Goal: Task Accomplishment & Management: Complete application form

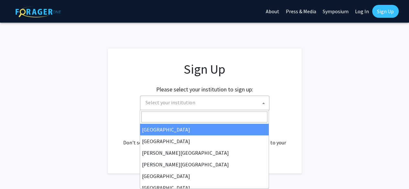
click at [261, 103] on span at bounding box center [263, 103] width 6 height 14
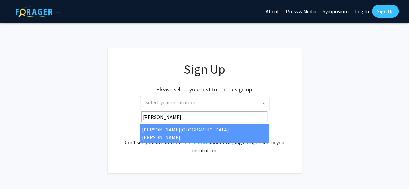
type input "john"
select select "1"
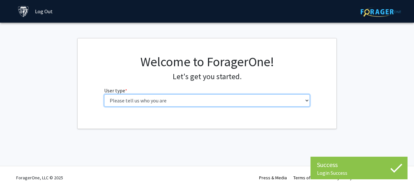
click at [275, 102] on select "Please tell us who you are Undergraduate Student Master's Student Doctoral Cand…" at bounding box center [207, 100] width 206 height 12
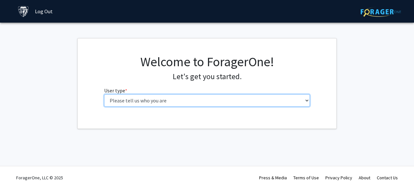
select select "2: masters"
click at [104, 94] on select "Please tell us who you are Undergraduate Student Master's Student Doctoral Cand…" at bounding box center [207, 100] width 206 height 12
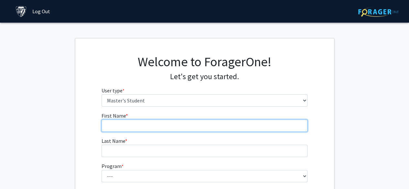
click at [156, 125] on input "First Name * required" at bounding box center [204, 126] width 206 height 12
type input "Oluwaseun"
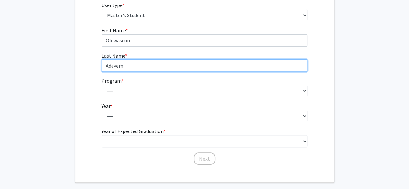
scroll to position [86, 0]
type input "Adeyemi"
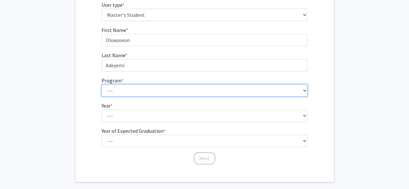
click at [114, 87] on select "--- Anatomy Education Applied and Computational Mathematics Applied Biomedical …" at bounding box center [204, 90] width 206 height 12
select select "29: 19"
click at [101, 84] on select "--- Anatomy Education Applied and Computational Mathematics Applied Biomedical …" at bounding box center [204, 90] width 206 height 12
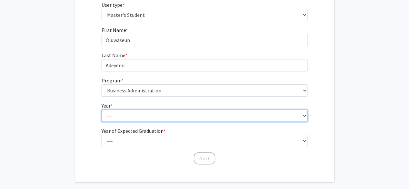
click at [136, 119] on select "--- First Year Second Year" at bounding box center [204, 116] width 206 height 12
select select "1: first_year"
click at [101, 110] on select "--- First Year Second Year" at bounding box center [204, 116] width 206 height 12
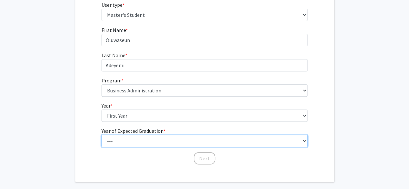
click at [154, 136] on select "--- 2025 2026 2027 2028 2029 2030 2031 2032 2033 2034" at bounding box center [204, 141] width 206 height 12
select select "3: 2027"
click at [101, 135] on select "--- 2025 2026 2027 2028 2029 2030 2031 2032 2033 2034" at bounding box center [204, 141] width 206 height 12
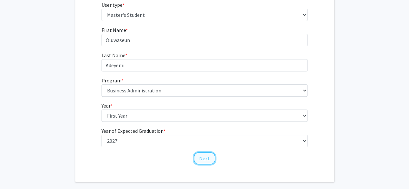
click at [209, 161] on button "Next" at bounding box center [205, 158] width 22 height 12
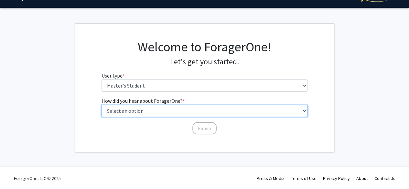
click at [183, 111] on select "Select an option Peer/student recommendation Faculty/staff recommendation Unive…" at bounding box center [204, 111] width 206 height 12
select select "3: university_website"
click at [101, 105] on select "Select an option Peer/student recommendation Faculty/staff recommendation Unive…" at bounding box center [204, 111] width 206 height 12
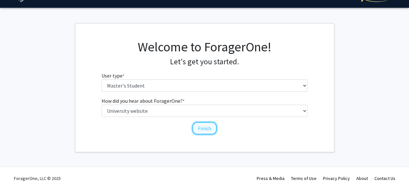
click at [210, 131] on button "Finish" at bounding box center [204, 128] width 24 height 12
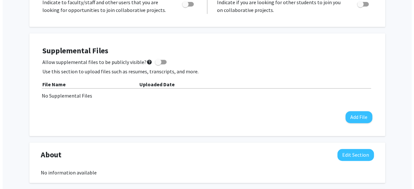
scroll to position [148, 0]
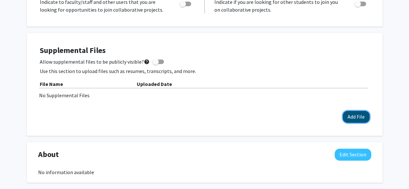
click at [349, 115] on button "Add File" at bounding box center [356, 117] width 27 height 12
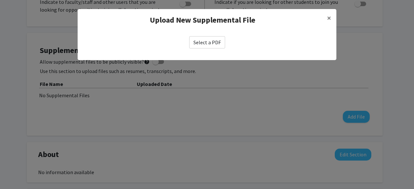
click at [217, 42] on label "Select a PDF" at bounding box center [207, 42] width 36 height 12
click at [0, 0] on input "Select a PDF" at bounding box center [0, 0] width 0 height 0
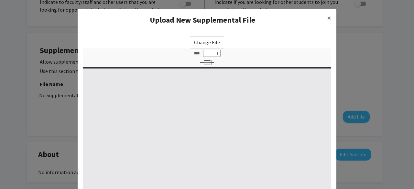
select select "custom"
type input "0"
select select "custom"
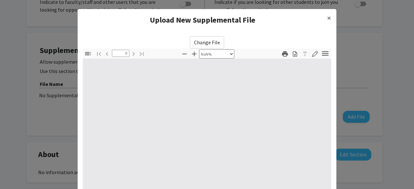
type input "1"
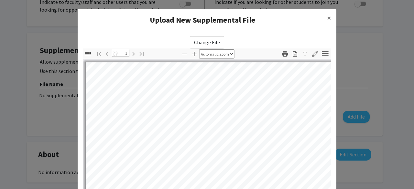
select select "auto"
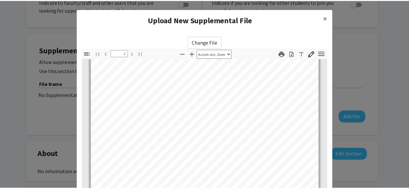
scroll to position [117, 0]
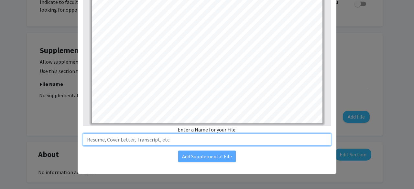
click at [242, 145] on input "text" at bounding box center [207, 139] width 248 height 12
type input "Oluwaseun Adeyemi Resume"
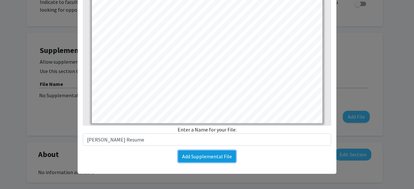
click at [217, 160] on button "Add Supplemental File" at bounding box center [207, 157] width 58 height 12
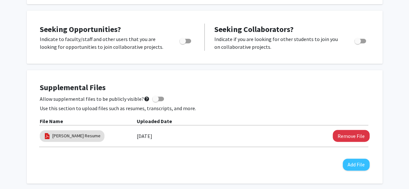
scroll to position [0, 0]
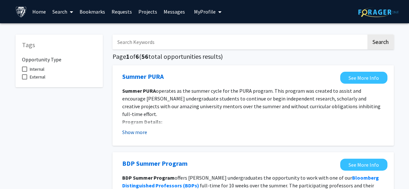
click at [143, 131] on button "Show more" at bounding box center [134, 132] width 25 height 8
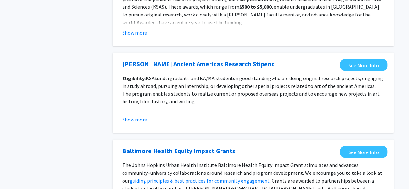
scroll to position [820, 0]
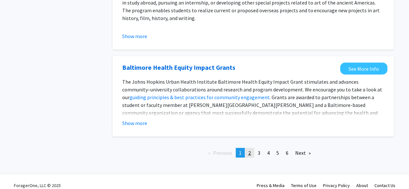
click at [248, 148] on link "page 2" at bounding box center [249, 153] width 9 height 10
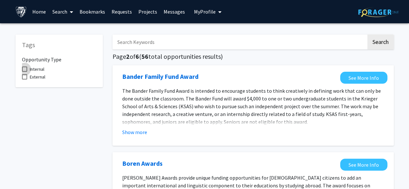
click at [26, 69] on span at bounding box center [24, 69] width 5 height 5
click at [25, 72] on input "Internal" at bounding box center [24, 72] width 0 height 0
checkbox input "true"
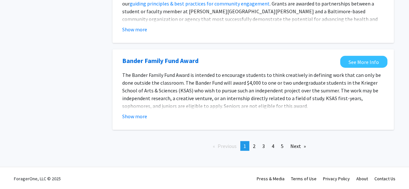
scroll to position [773, 0]
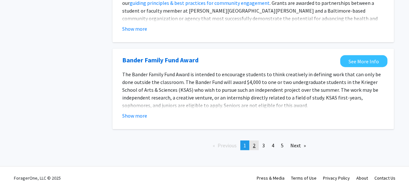
click at [252, 145] on link "page 2" at bounding box center [254, 146] width 9 height 10
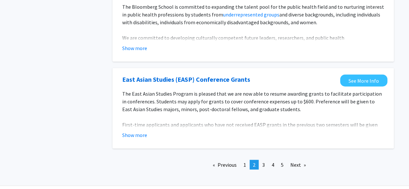
scroll to position [788, 0]
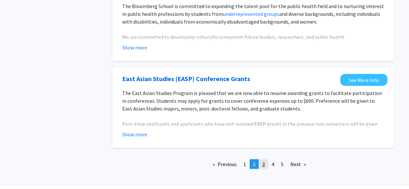
click at [265, 163] on span "3" at bounding box center [263, 164] width 3 height 6
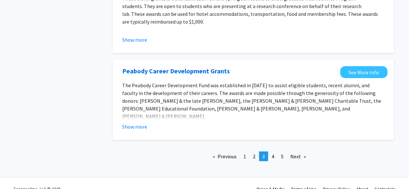
scroll to position [785, 0]
click at [272, 153] on span "4" at bounding box center [273, 156] width 3 height 6
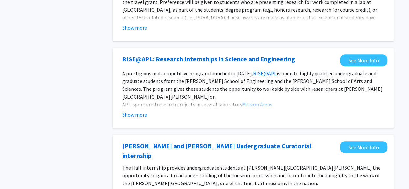
scroll to position [104, 0]
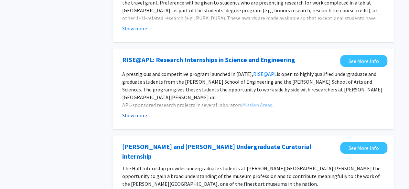
click at [141, 119] on button "Show more" at bounding box center [134, 116] width 25 height 8
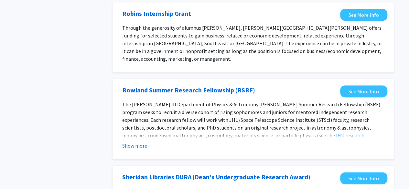
scroll to position [394, 0]
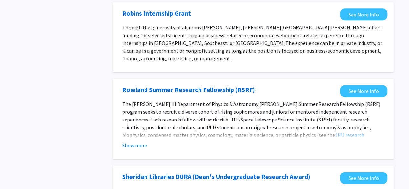
click at [216, 100] on p "The William H. Miller III Department of Physics & Astronomy Rowland Summer Rese…" at bounding box center [253, 135] width 262 height 70
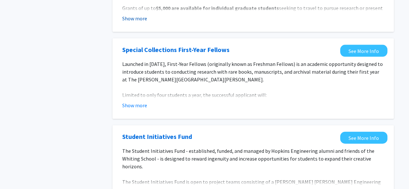
scroll to position [695, 0]
click at [137, 101] on button "Show more" at bounding box center [134, 105] width 25 height 8
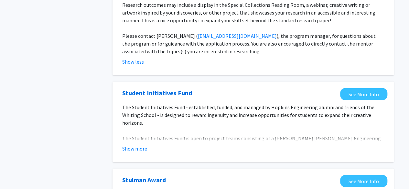
scroll to position [852, 0]
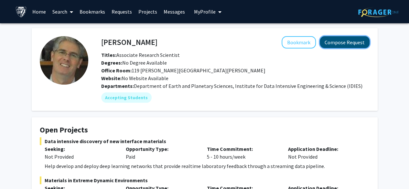
click at [352, 38] on button "Compose Request" at bounding box center [345, 42] width 50 height 12
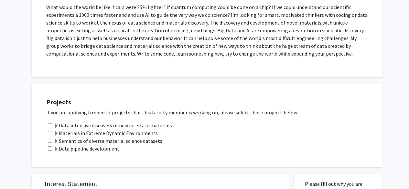
scroll to position [129, 0]
click at [49, 150] on input "checkbox" at bounding box center [50, 149] width 4 height 4
checkbox input "true"
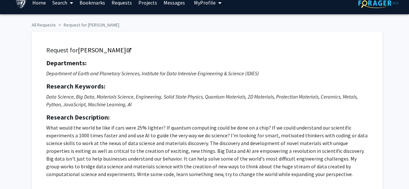
scroll to position [0, 0]
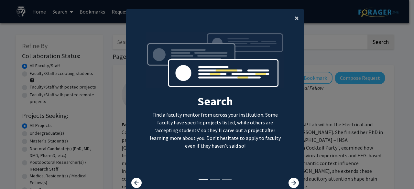
click at [294, 18] on span "×" at bounding box center [296, 18] width 4 height 10
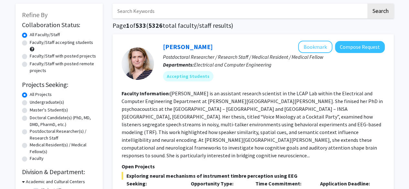
scroll to position [31, 0]
click at [43, 109] on label "Master's Student(s)" at bounding box center [49, 110] width 38 height 7
click at [34, 109] on input "Master's Student(s)" at bounding box center [32, 109] width 4 height 4
radio input "true"
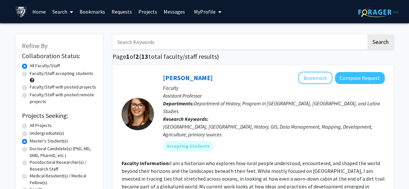
click at [68, 94] on label "Faculty/Staff with posted remote projects" at bounding box center [63, 98] width 67 height 14
click at [34, 94] on input "Faculty/Staff with posted remote projects" at bounding box center [32, 93] width 4 height 4
radio input "true"
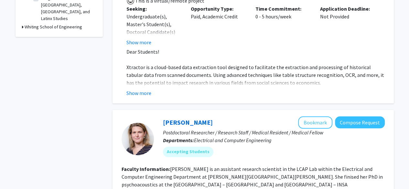
scroll to position [239, 0]
click at [135, 89] on button "Show more" at bounding box center [138, 93] width 25 height 8
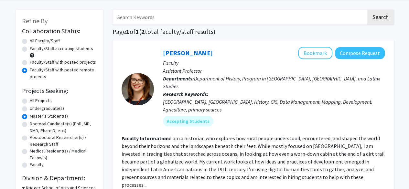
scroll to position [0, 0]
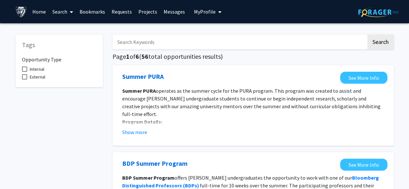
click at [41, 69] on span "Internal" at bounding box center [37, 69] width 15 height 8
click at [25, 72] on input "Internal" at bounding box center [24, 72] width 0 height 0
checkbox input "true"
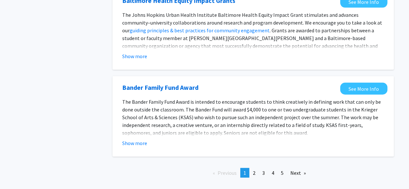
scroll to position [773, 0]
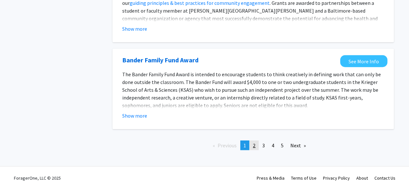
click at [253, 144] on span "2" at bounding box center [254, 145] width 3 height 6
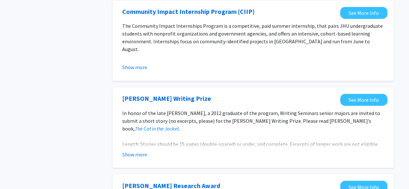
scroll to position [541, 0]
